Goal: Register for event/course

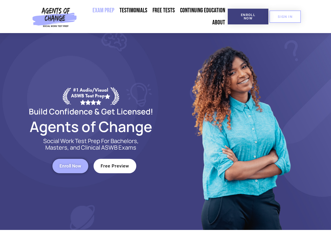
click at [166, 126] on div at bounding box center [240, 131] width 149 height 197
click at [248, 17] on span "Enroll Now" at bounding box center [248, 16] width 24 height 7
click at [285, 17] on span "SIGN IN" at bounding box center [285, 16] width 15 height 3
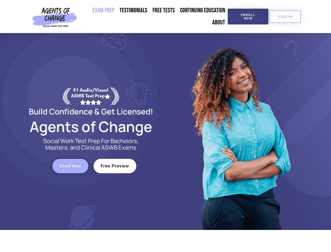
click at [70, 166] on span "Enroll Now" at bounding box center [70, 166] width 22 height 4
click at [115, 166] on span "Free Preview" at bounding box center [115, 166] width 29 height 4
